Goal: Information Seeking & Learning: Learn about a topic

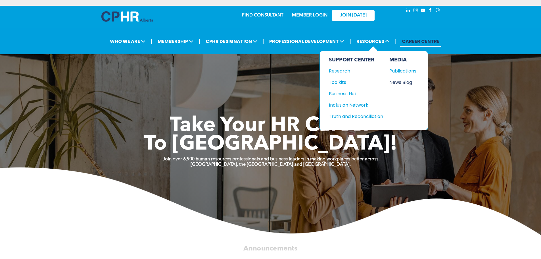
click at [409, 80] on div "News Blog" at bounding box center [402, 82] width 24 height 7
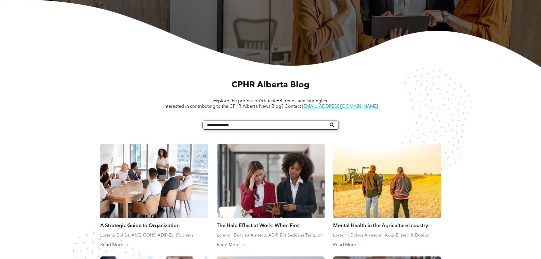
scroll to position [171, 0]
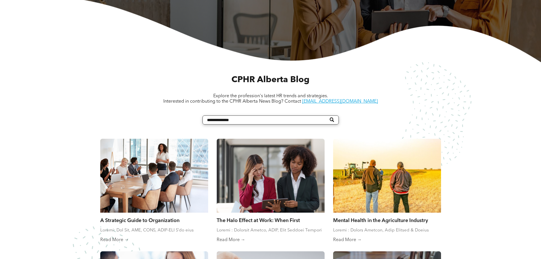
click at [303, 148] on div at bounding box center [270, 175] width 115 height 78
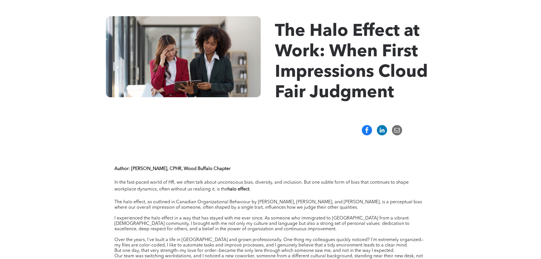
scroll to position [114, 0]
